Goal: Information Seeking & Learning: Learn about a topic

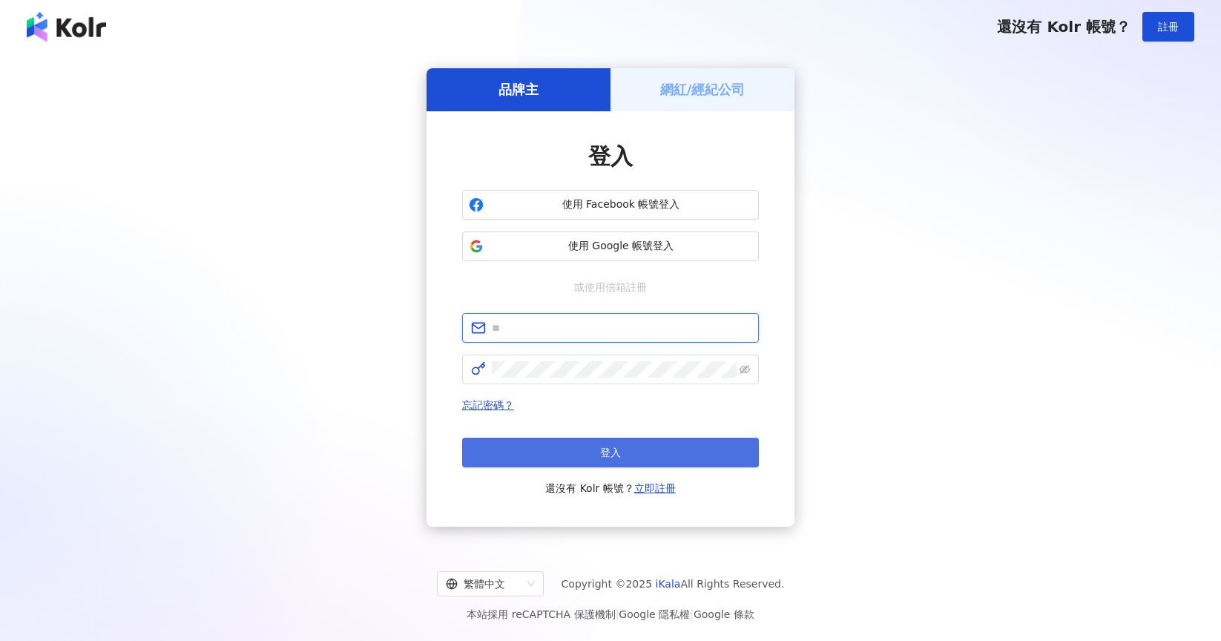
type input "**********"
click at [664, 445] on button "登入" at bounding box center [610, 452] width 297 height 30
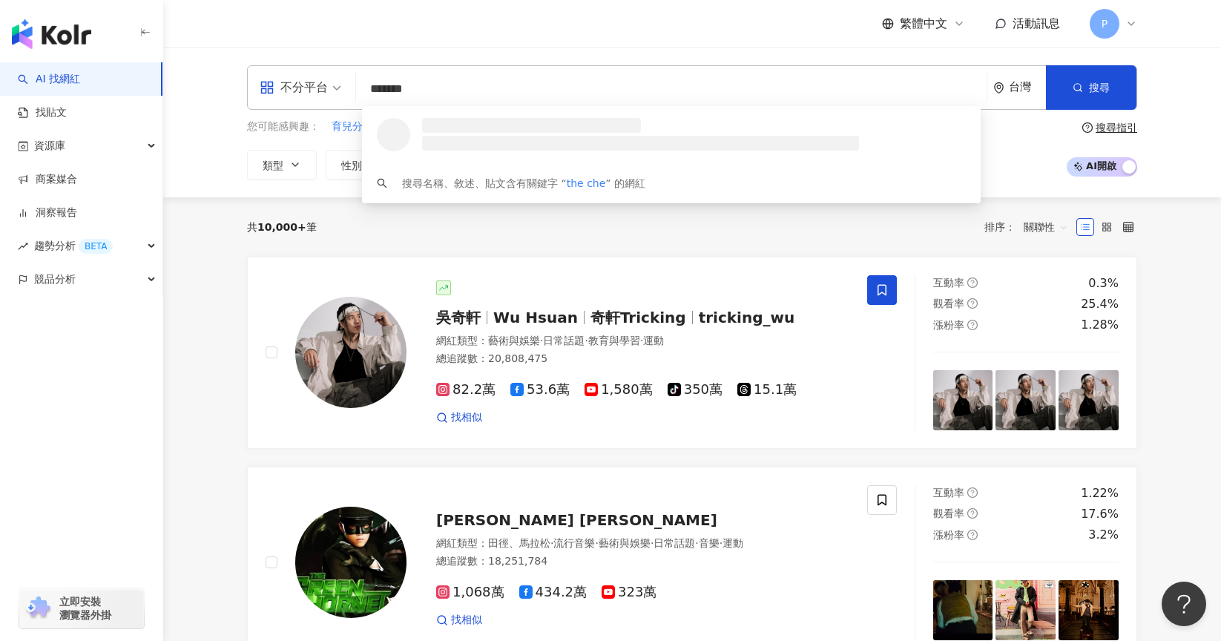
type input "********"
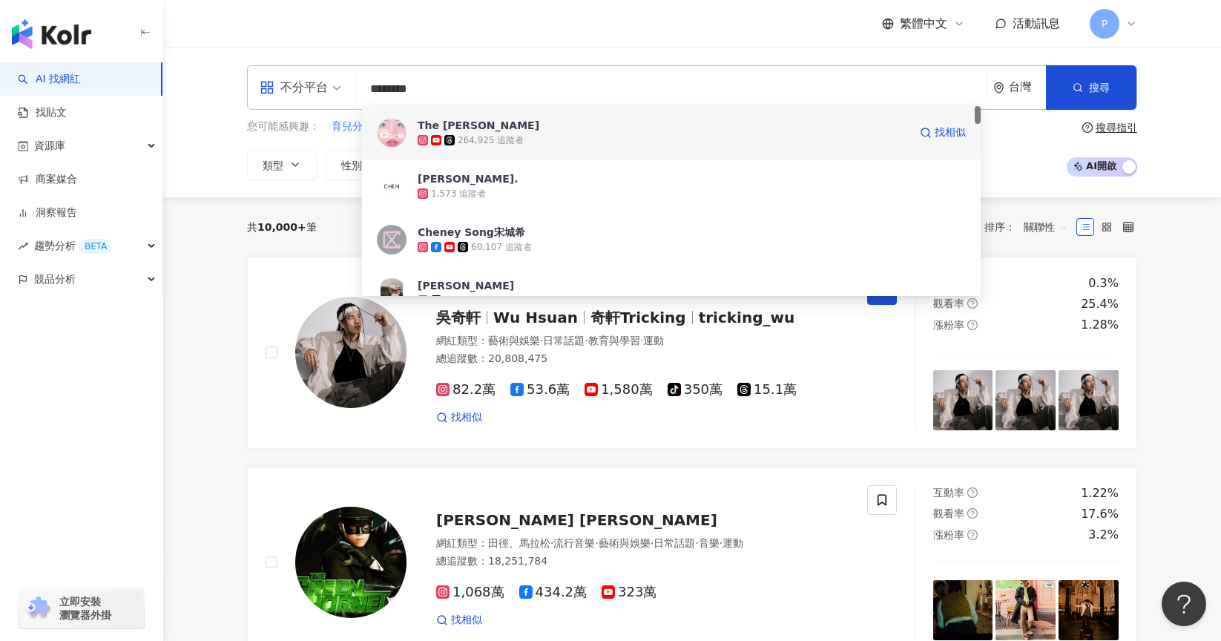
click at [596, 139] on div "264,925 追蹤者" at bounding box center [662, 140] width 491 height 15
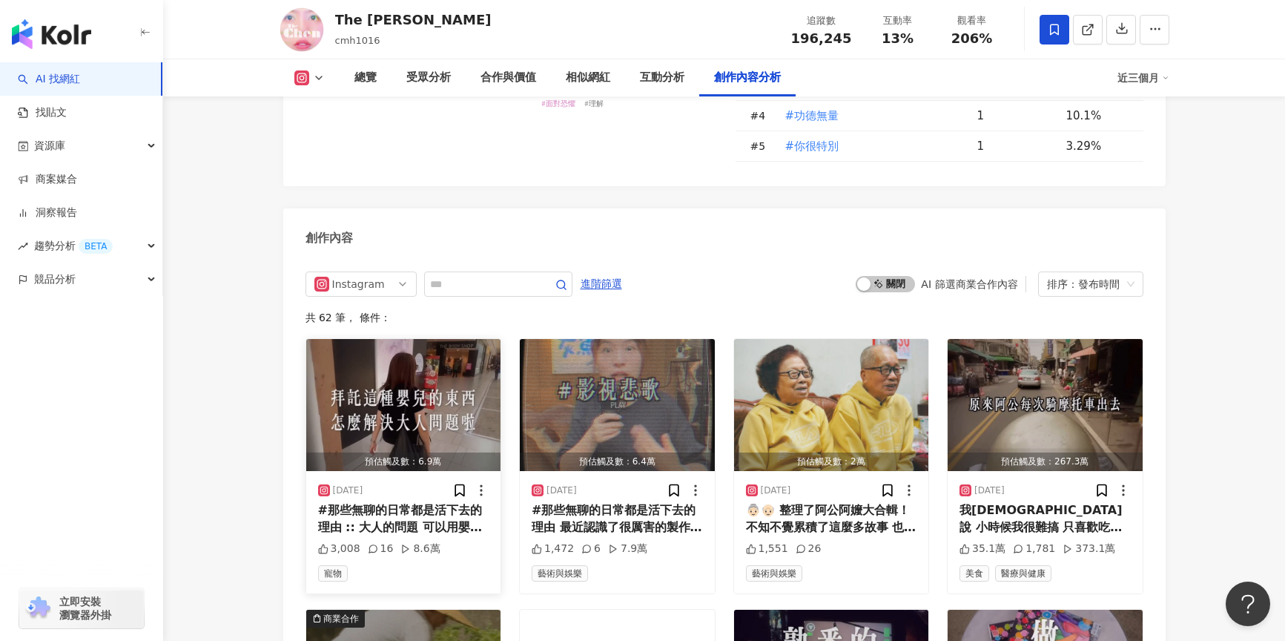
scroll to position [4671, 0]
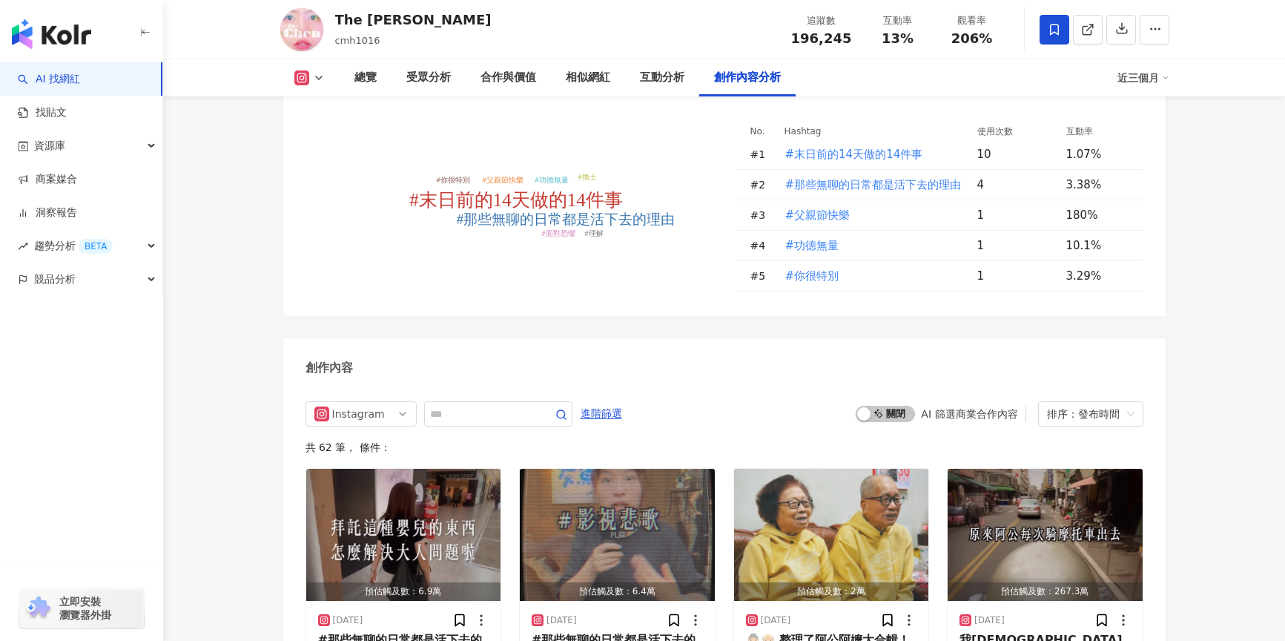
scroll to position [4566, 0]
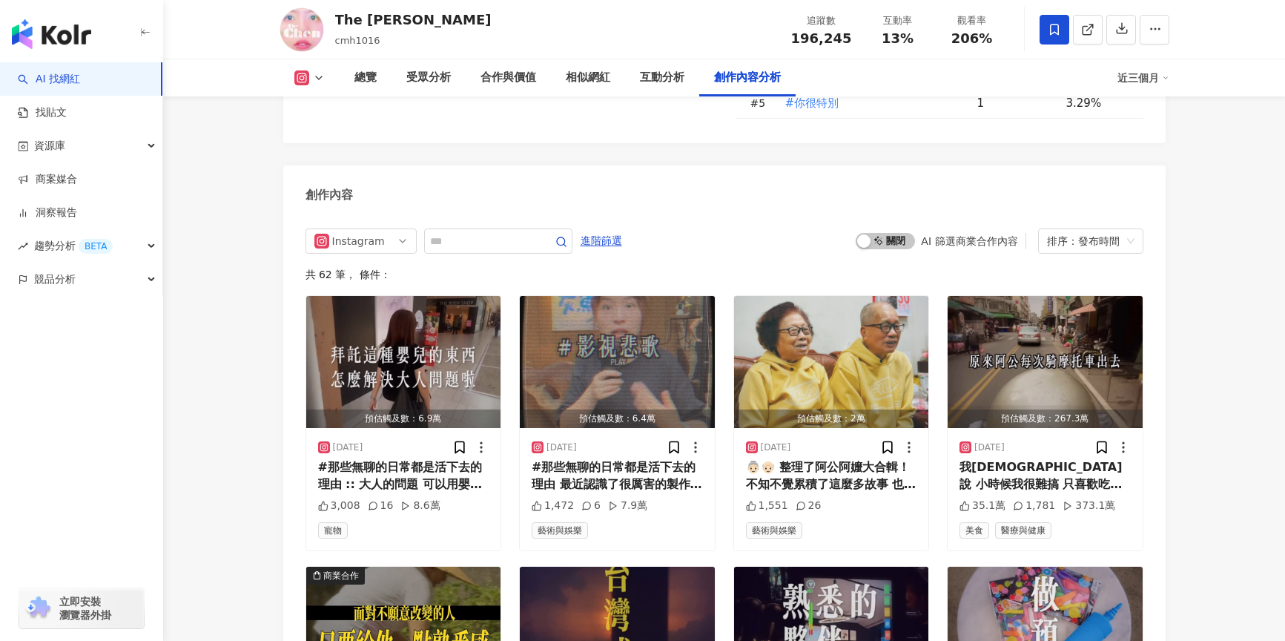
click at [1149, 75] on div "近三個月" at bounding box center [1143, 78] width 52 height 24
click at [1163, 80] on icon at bounding box center [1165, 77] width 7 height 7
click at [1164, 145] on link "近六個月" at bounding box center [1150, 140] width 42 height 16
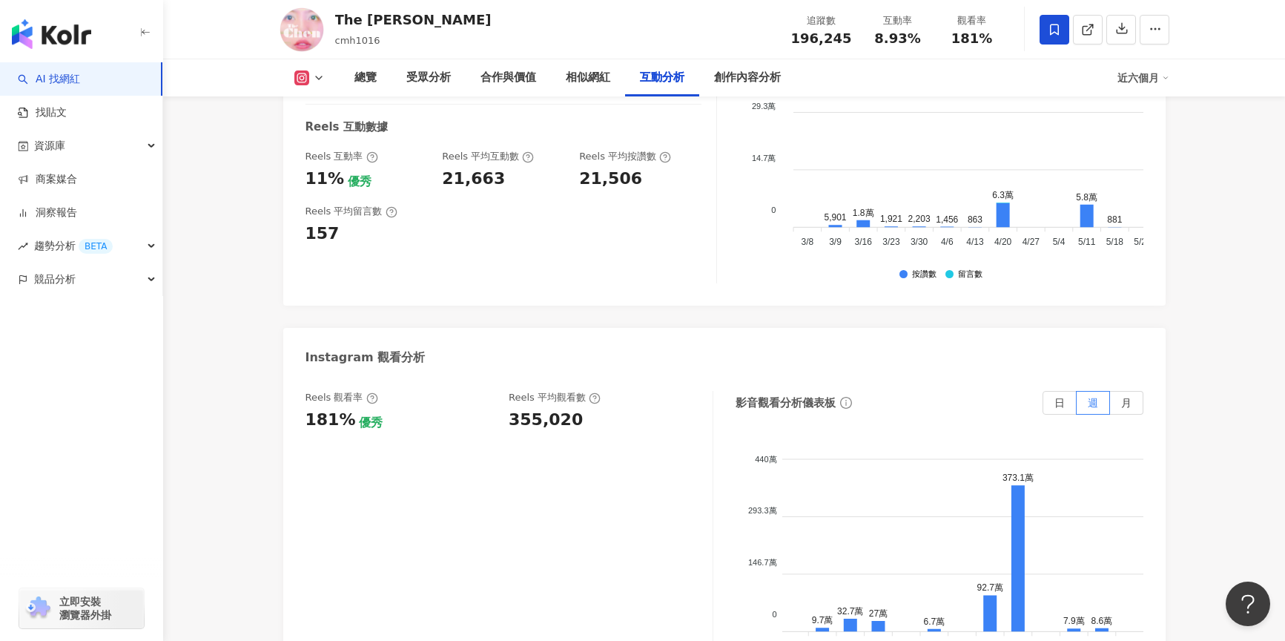
scroll to position [0, 455]
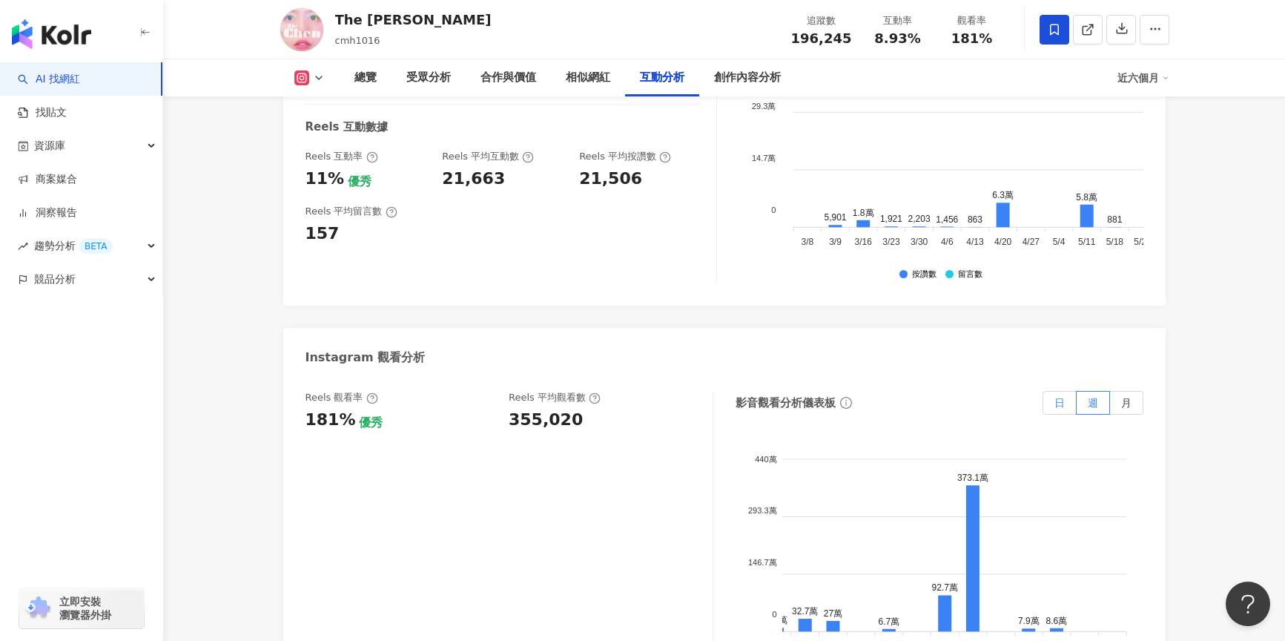
click at [1065, 391] on label "日" at bounding box center [1060, 403] width 34 height 24
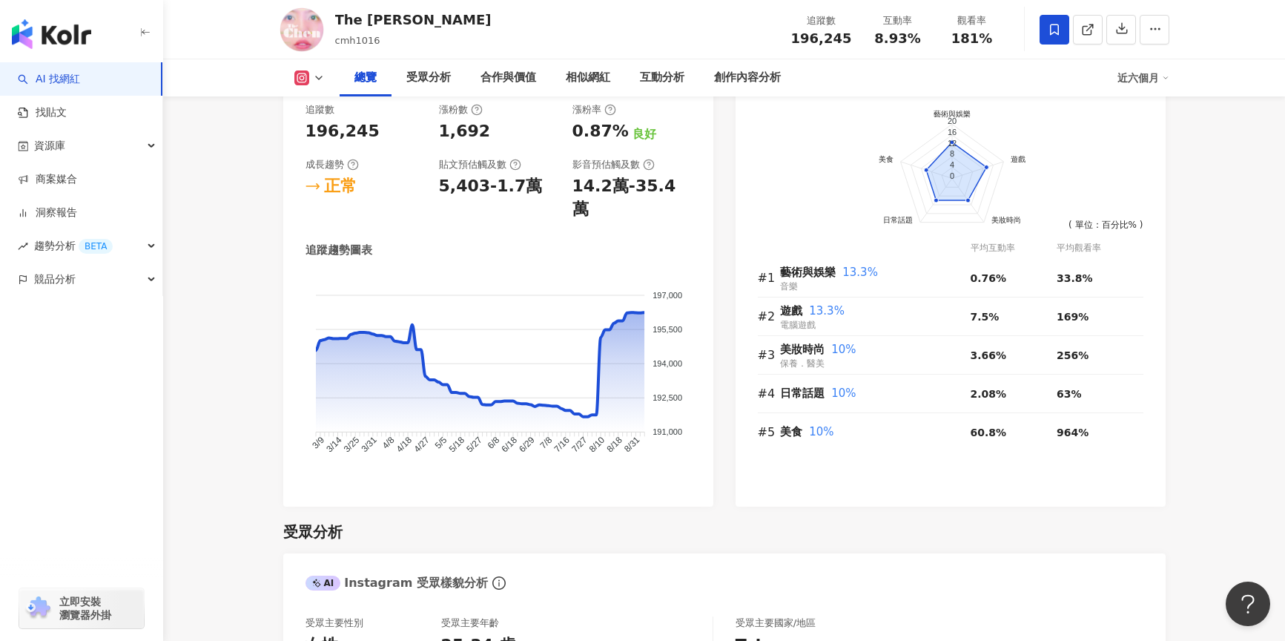
scroll to position [790, 0]
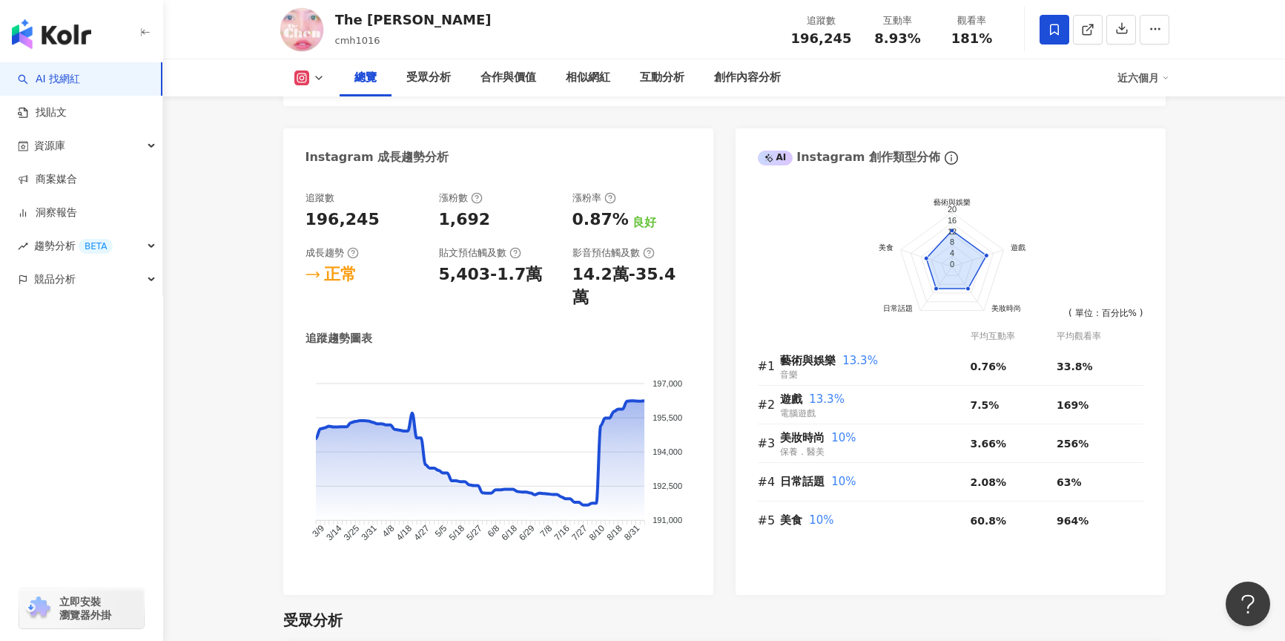
click at [1157, 73] on div "近六個月" at bounding box center [1143, 78] width 52 height 24
click at [1155, 110] on link "近三個月" at bounding box center [1150, 110] width 42 height 16
click at [1152, 112] on div "Instagram 網紅基本資料 性別 女 主要語言 繁體中文 95.5% 網紅類型 電腦遊戲 · 保養 · 日常話題 · 美食 社群簡介 陳 The [PE…" at bounding box center [724, 19] width 882 height 1151
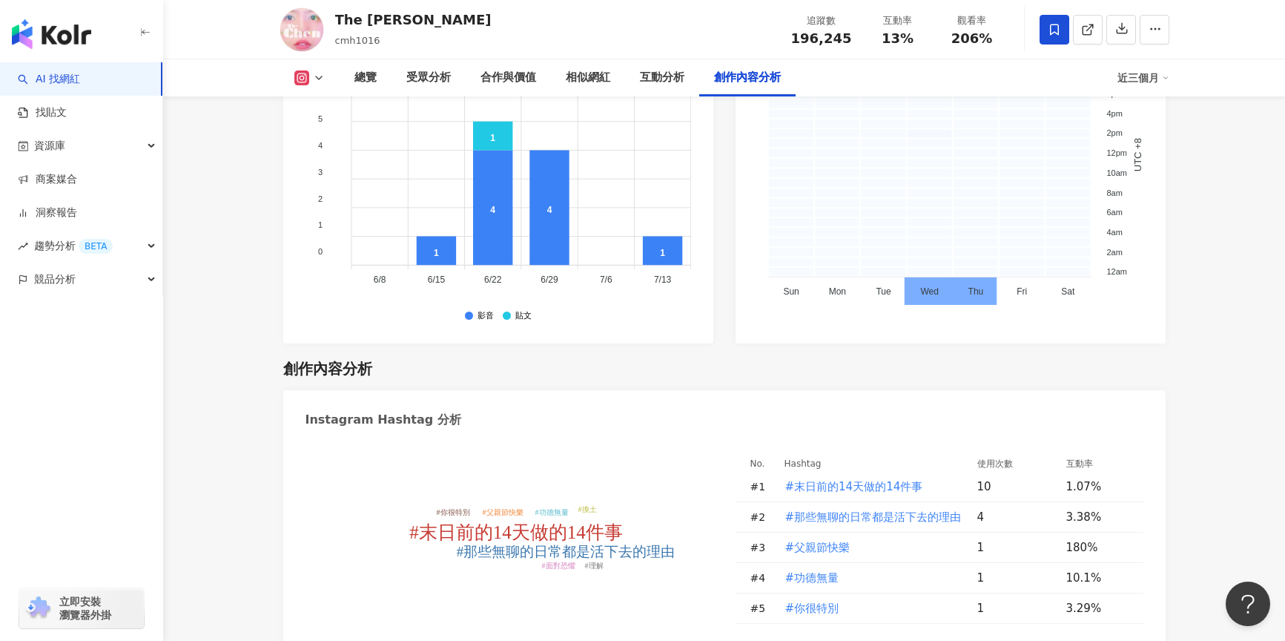
scroll to position [4350, 0]
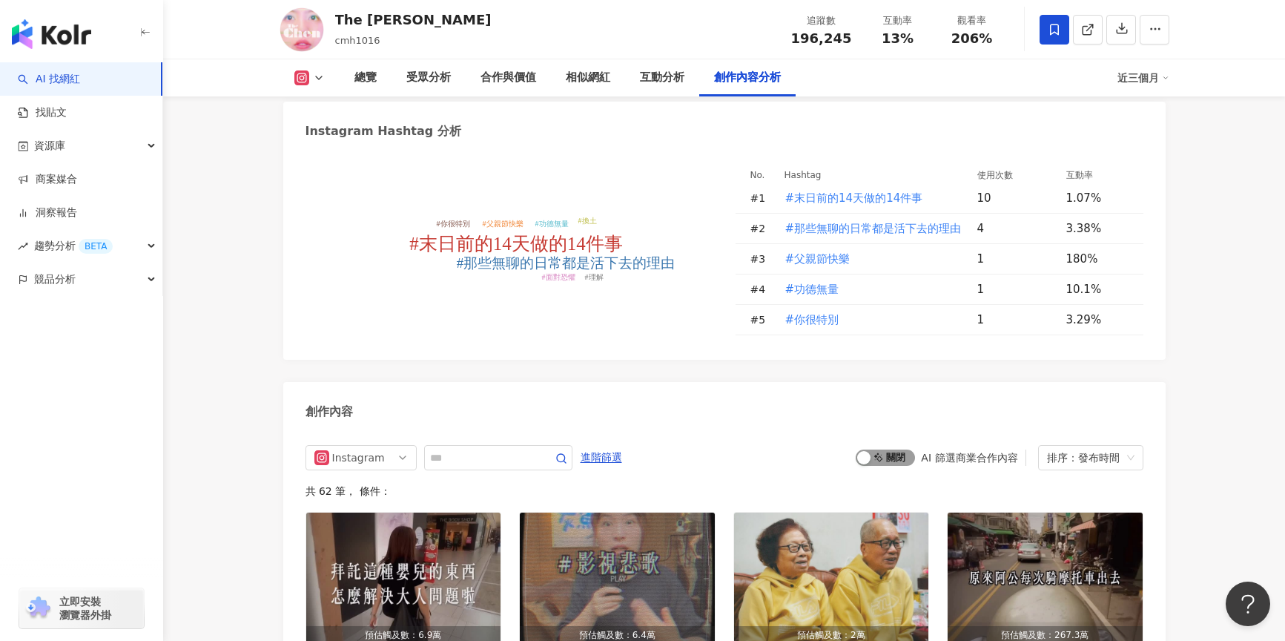
click at [904, 449] on span "啟動 關閉" at bounding box center [885, 457] width 59 height 16
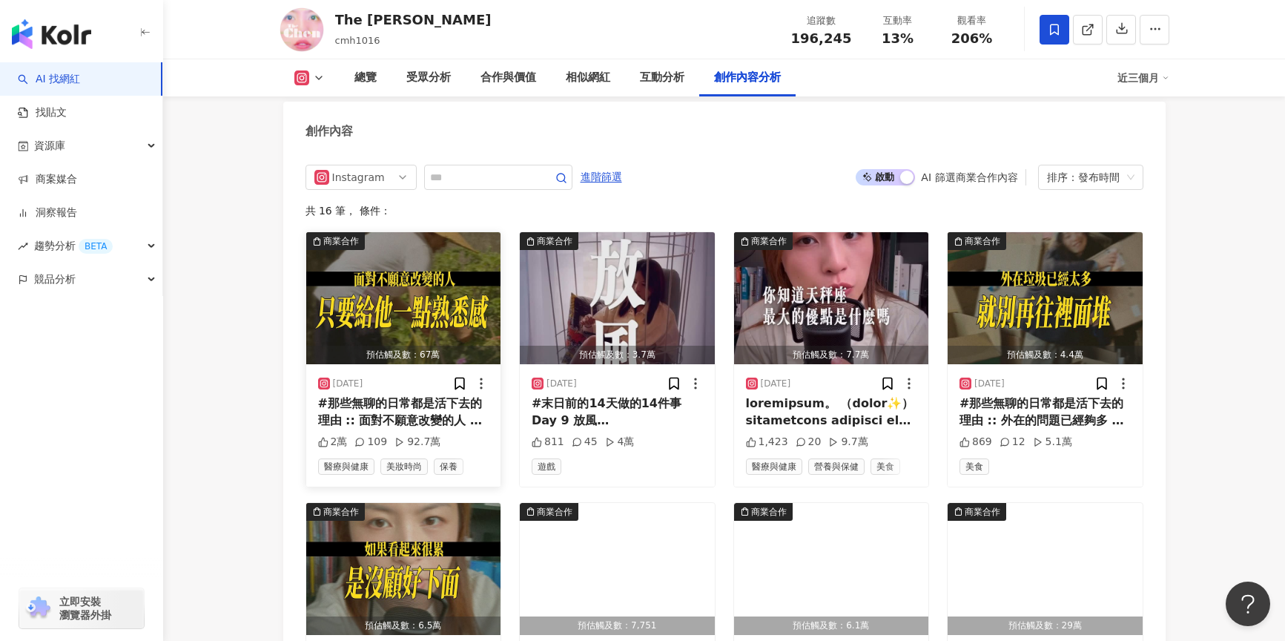
scroll to position [4590, 0]
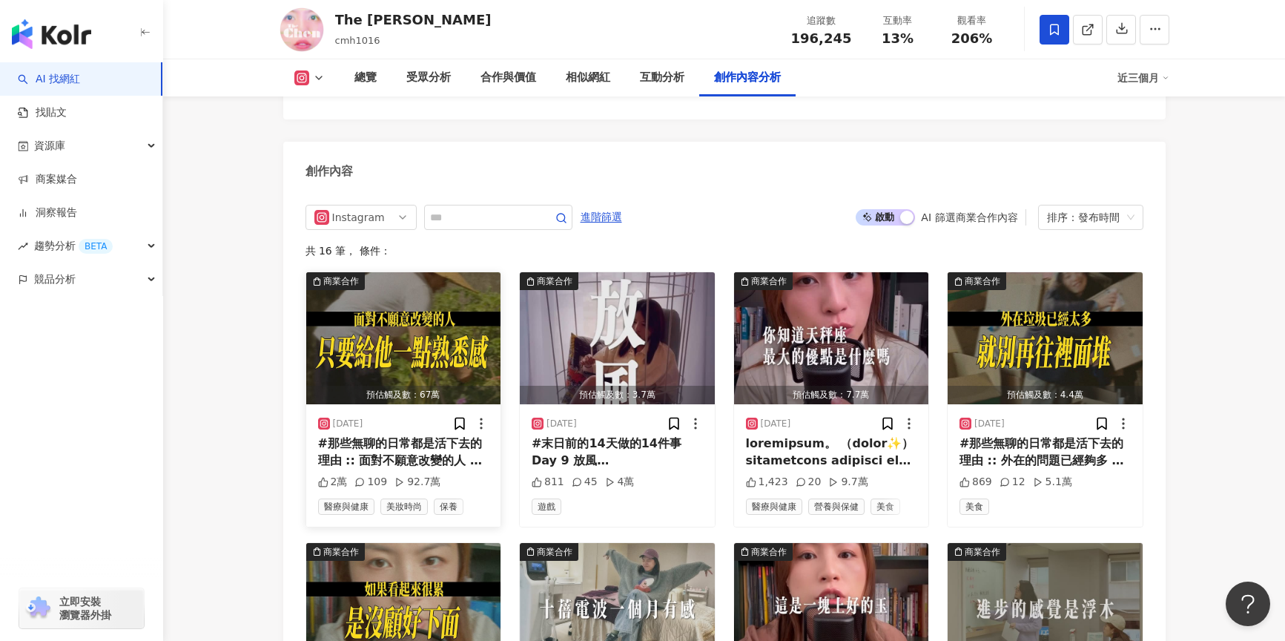
click at [441, 295] on img "button" at bounding box center [403, 338] width 195 height 132
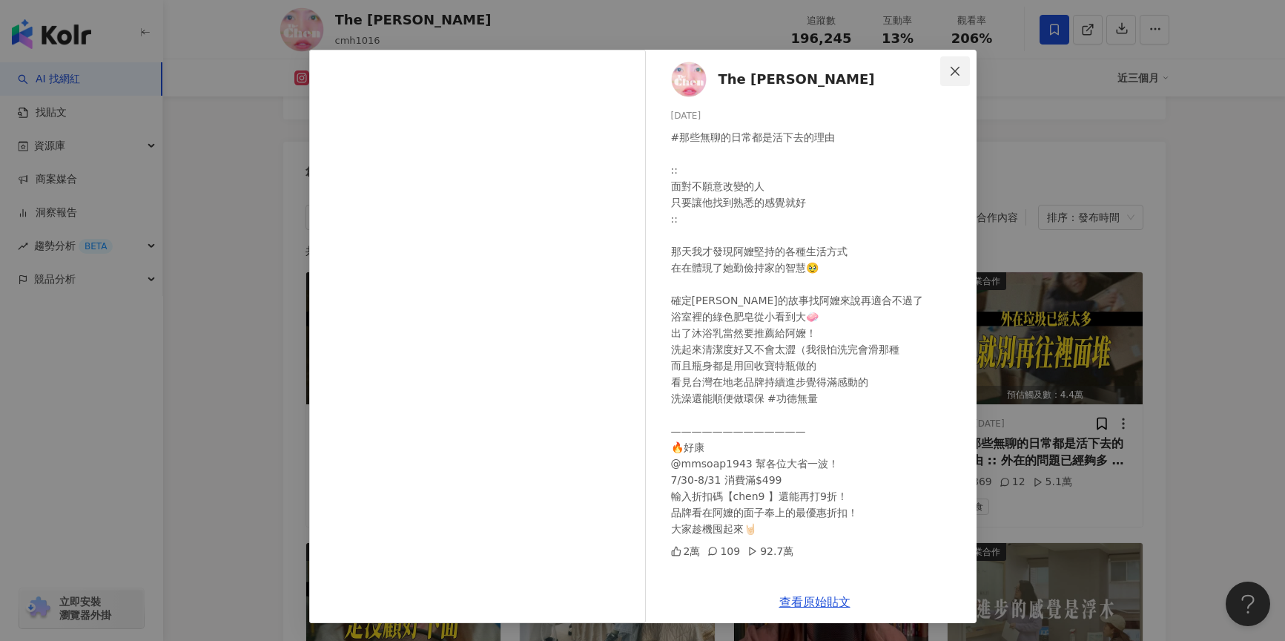
click at [954, 73] on icon "close" at bounding box center [955, 71] width 12 height 12
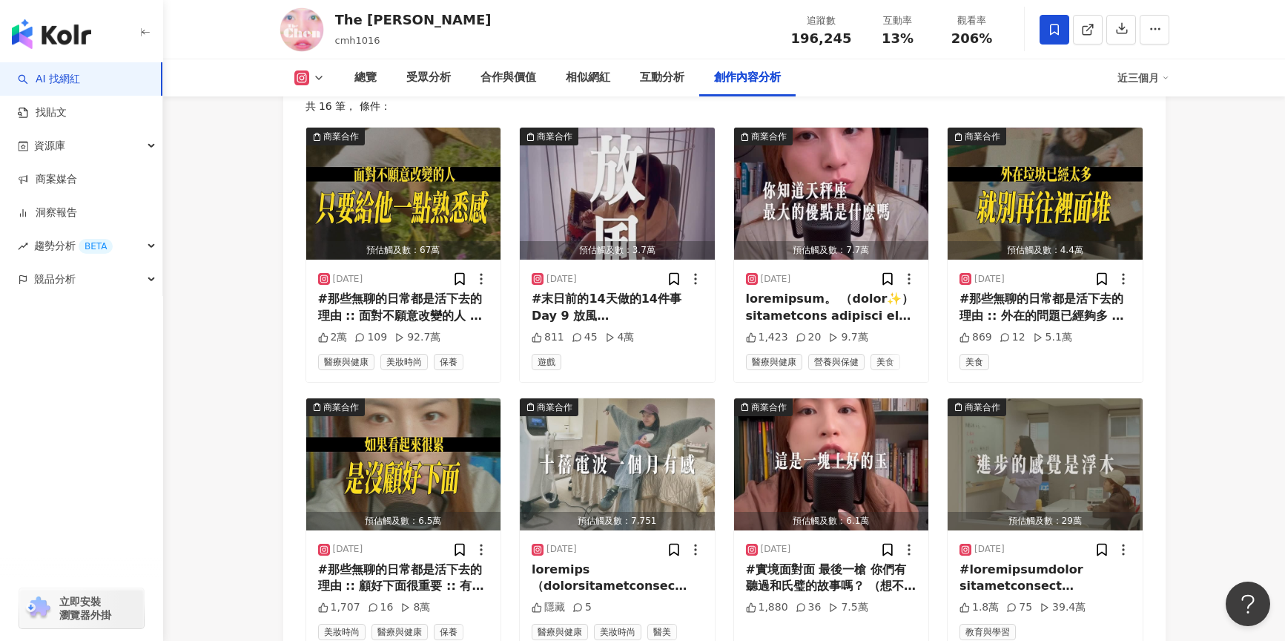
scroll to position [4738, 0]
